Goal: Task Accomplishment & Management: Manage account settings

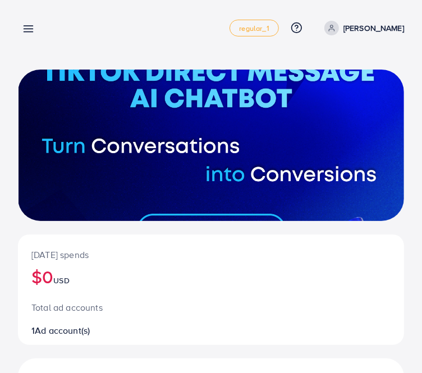
click at [20, 34] on link at bounding box center [26, 28] width 16 height 14
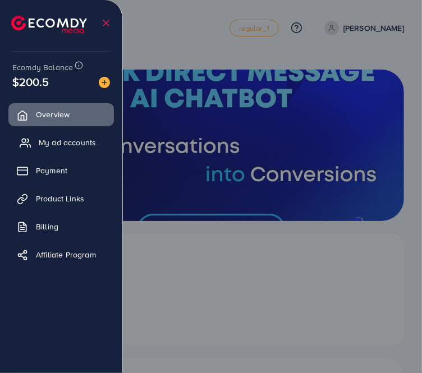
click at [63, 139] on span "My ad accounts" at bounding box center [67, 142] width 57 height 11
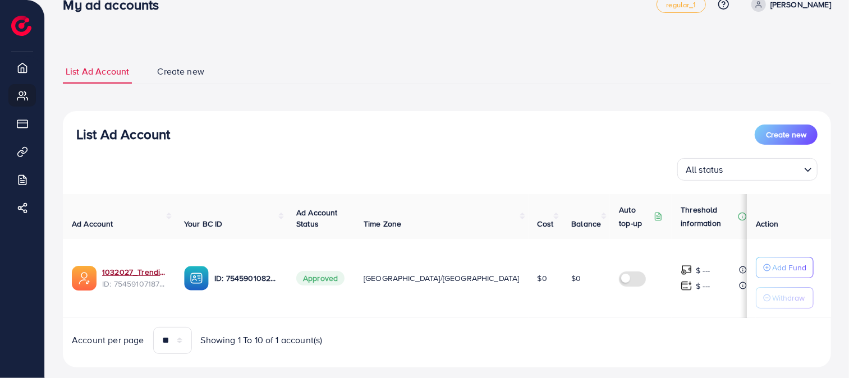
scroll to position [44, 0]
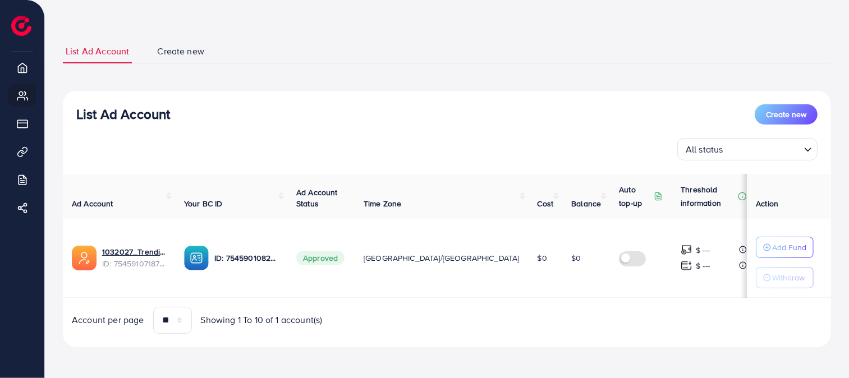
click at [177, 61] on link "Create new" at bounding box center [180, 51] width 53 height 24
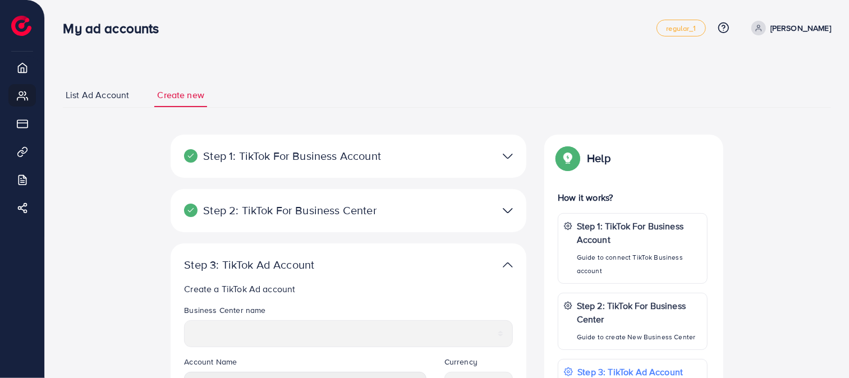
click at [103, 99] on span "List Ad Account" at bounding box center [97, 95] width 63 height 13
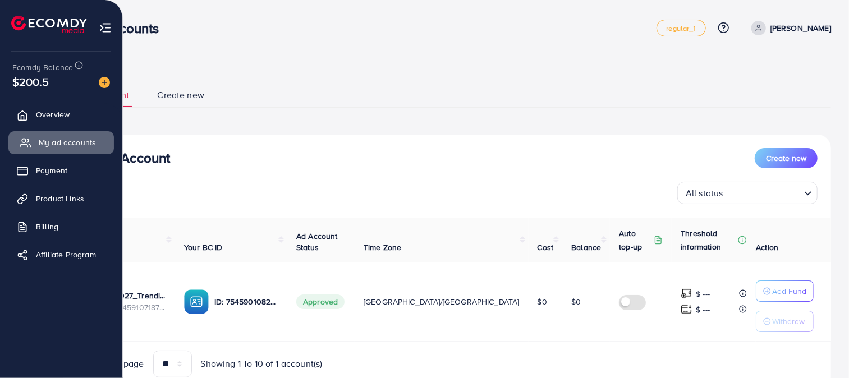
click at [39, 134] on link "My ad accounts" at bounding box center [61, 142] width 106 height 22
click at [49, 123] on link "Overview" at bounding box center [61, 114] width 106 height 22
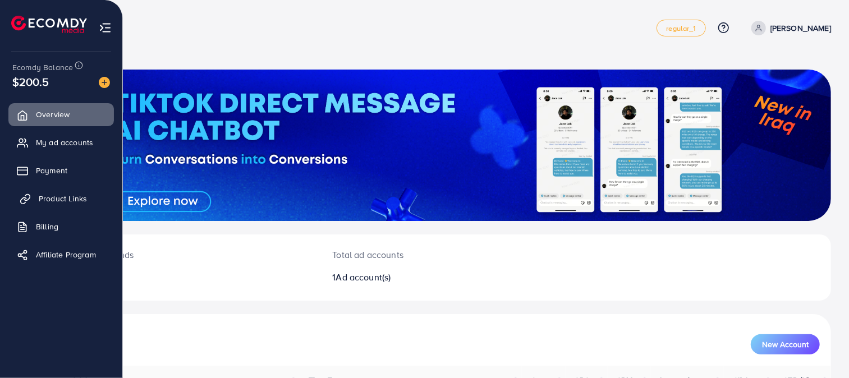
click at [63, 199] on span "Product Links" at bounding box center [63, 198] width 48 height 11
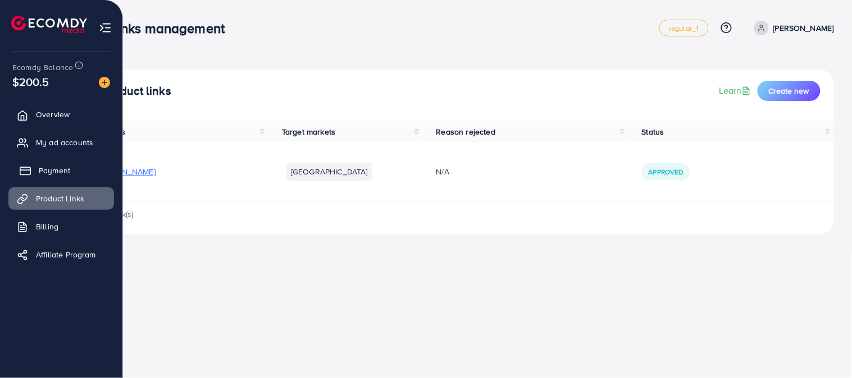
click at [62, 170] on span "Payment" at bounding box center [54, 170] width 31 height 11
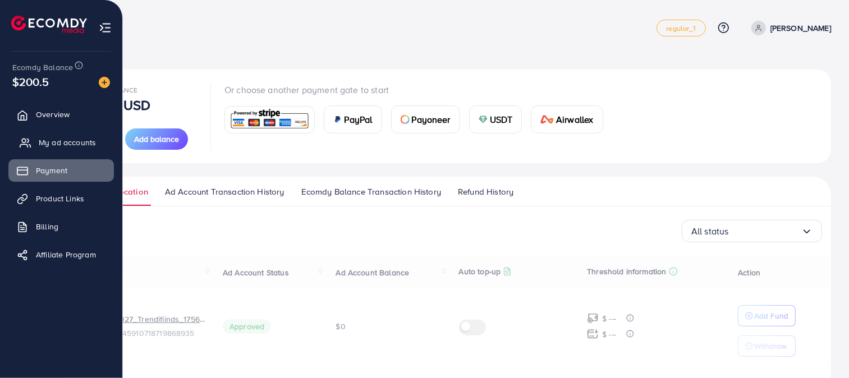
click at [71, 145] on span "My ad accounts" at bounding box center [67, 142] width 57 height 11
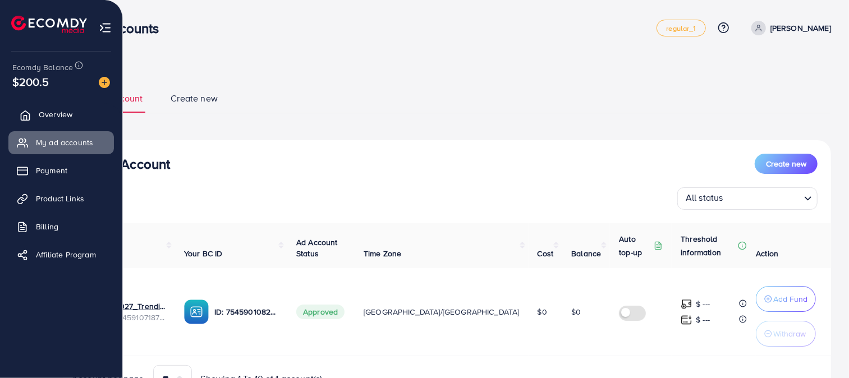
click at [45, 126] on link "Overview" at bounding box center [61, 114] width 106 height 22
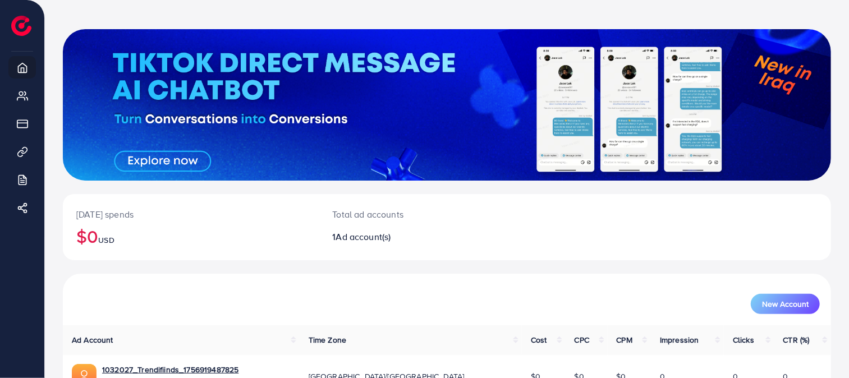
scroll to position [108, 0]
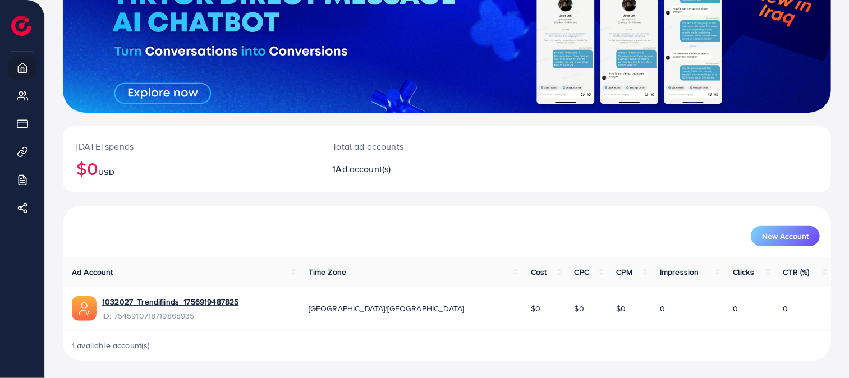
click at [268, 216] on div "New Account" at bounding box center [447, 232] width 768 height 52
